Goal: Information Seeking & Learning: Learn about a topic

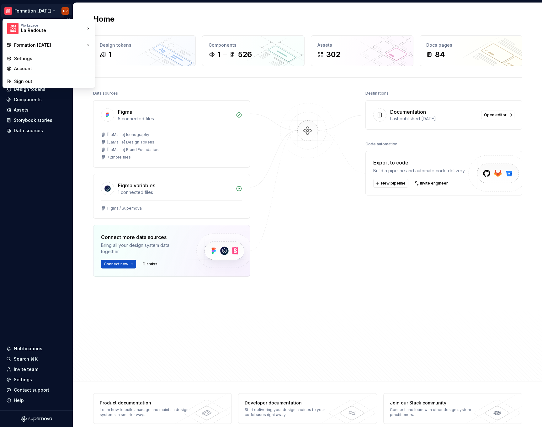
click at [47, 11] on html "Formation [DATE] DR Home Documentation Analytics Code automation Design system …" at bounding box center [271, 213] width 542 height 427
click at [113, 59] on div "La Maille" at bounding box center [132, 57] width 54 height 6
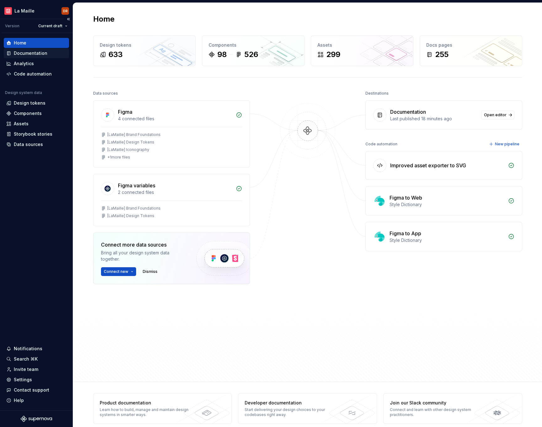
click at [30, 54] on div "Documentation" at bounding box center [31, 53] width 34 height 6
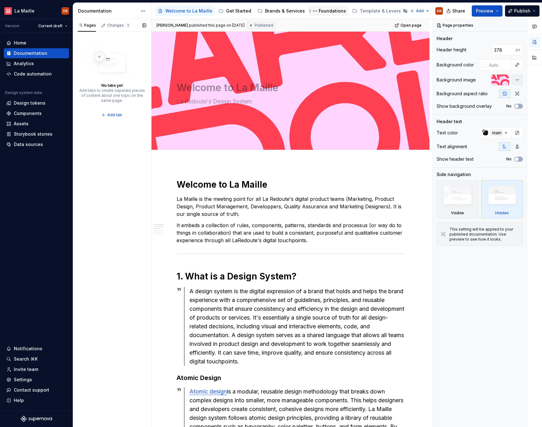
click at [323, 12] on div "Foundations" at bounding box center [332, 11] width 27 height 6
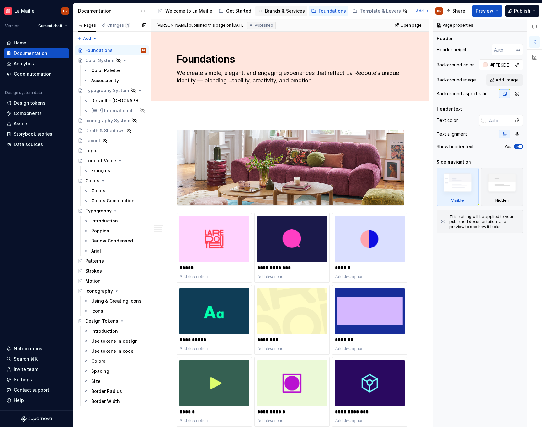
click at [271, 11] on div "Brands & Services" at bounding box center [285, 11] width 40 height 6
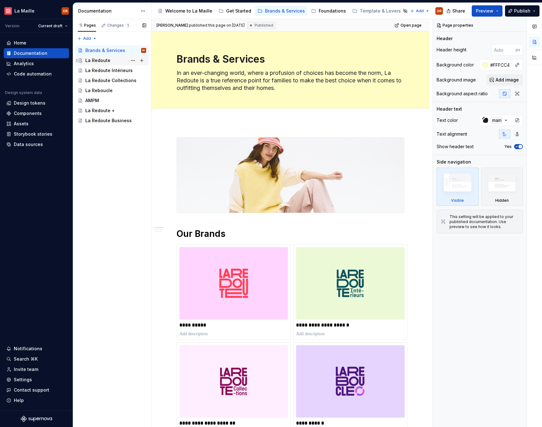
click at [93, 61] on div "La Redoute" at bounding box center [97, 60] width 25 height 6
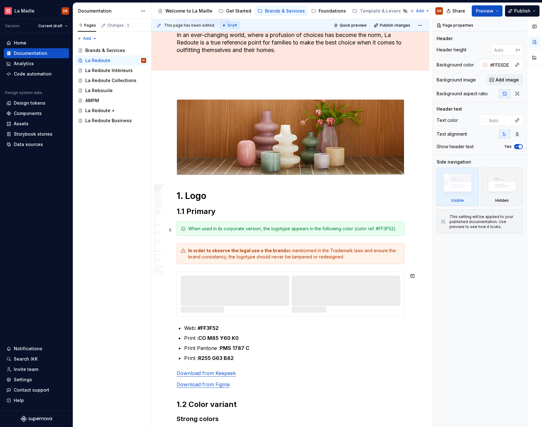
scroll to position [38, 0]
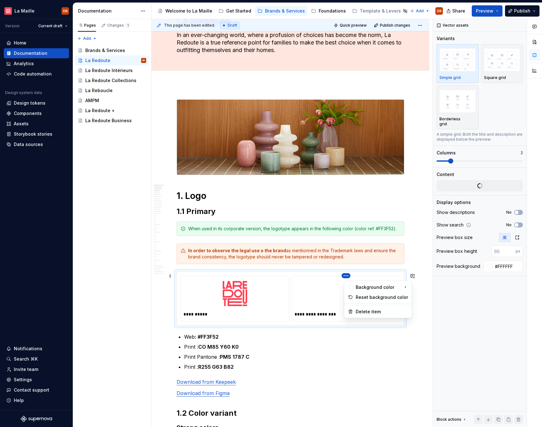
click at [349, 277] on html "La Maille DR Version Current draft Home Documentation Analytics Code automation…" at bounding box center [271, 213] width 542 height 427
type textarea "*"
click at [361, 289] on div "Background color" at bounding box center [378, 287] width 45 height 6
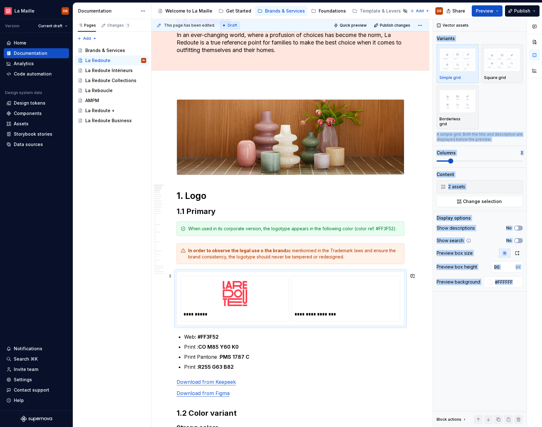
drag, startPoint x: 435, startPoint y: 294, endPoint x: 421, endPoint y: 287, distance: 15.9
click at [421, 287] on div "This page has been edited. Draft Quick preview Publish changes La Redoute In an…" at bounding box center [346, 223] width 390 height 408
click at [347, 278] on html "La Maille DR Version Current draft Home Documentation Analytics Code automation…" at bounding box center [271, 213] width 542 height 427
click at [354, 285] on div "Background color" at bounding box center [377, 287] width 65 height 10
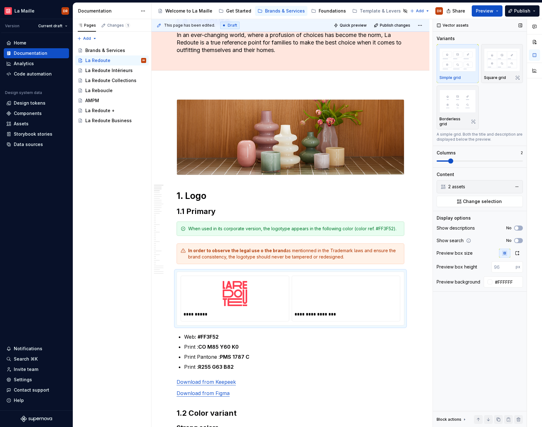
drag, startPoint x: 457, startPoint y: 293, endPoint x: 437, endPoint y: 293, distance: 19.8
click at [437, 293] on div "Comments Open comments No comments yet Select ‘Comment’ from the block context …" at bounding box center [487, 223] width 109 height 408
